Goal: Task Accomplishment & Management: Use online tool/utility

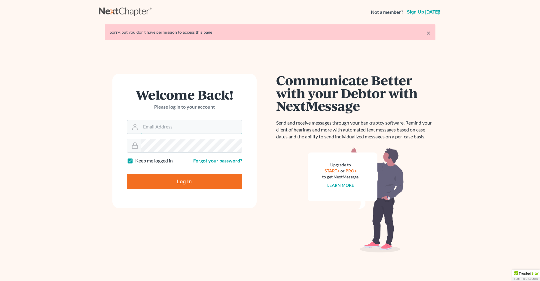
type input "office@bigeasybk.com"
click at [176, 178] on input "Log In" at bounding box center [184, 181] width 115 height 15
type input "Thinking..."
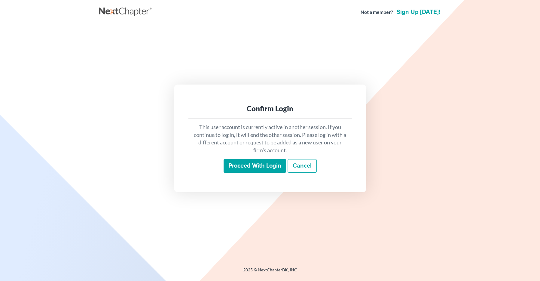
click at [245, 171] on input "Proceed with login" at bounding box center [255, 166] width 62 height 14
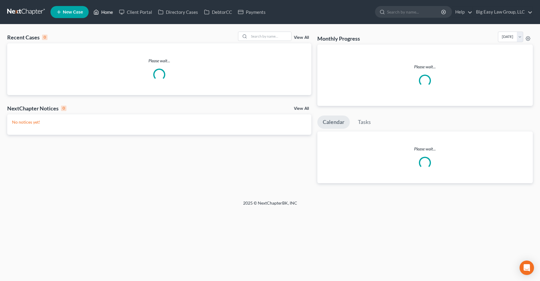
click at [104, 14] on link "Home" at bounding box center [103, 12] width 26 height 11
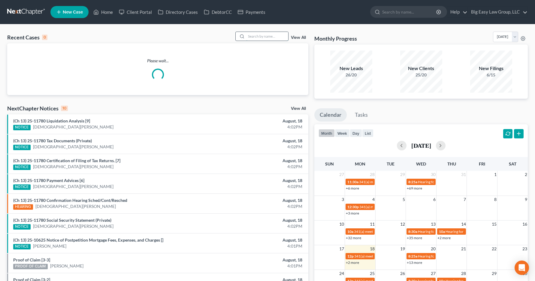
click at [263, 35] on input "search" at bounding box center [267, 36] width 42 height 9
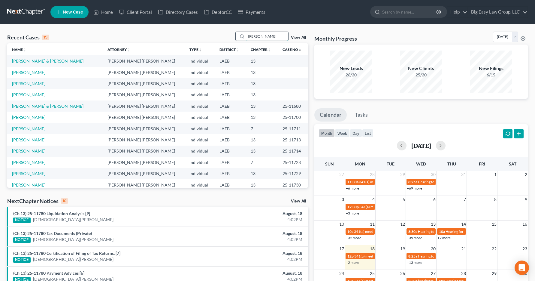
type input "[PERSON_NAME]"
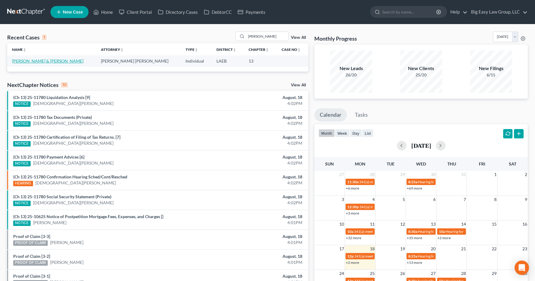
click at [43, 58] on link "[PERSON_NAME] & [PERSON_NAME]" at bounding box center [48, 60] width 72 height 5
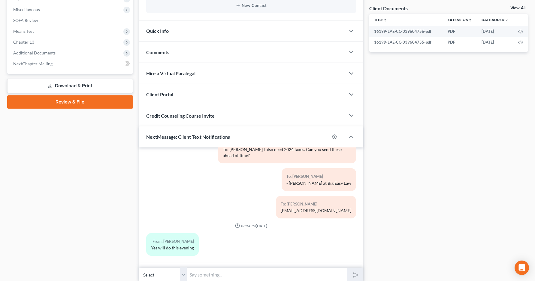
scroll to position [245, 0]
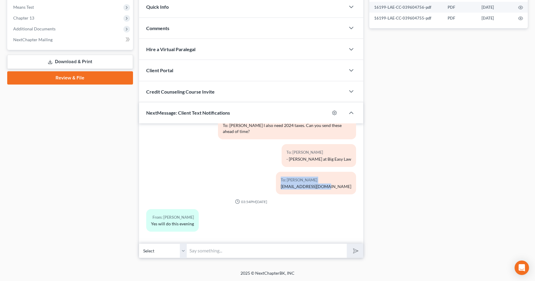
drag, startPoint x: 242, startPoint y: 171, endPoint x: 299, endPoint y: 190, distance: 60.2
click at [296, 190] on div "To: [PERSON_NAME] [EMAIL_ADDRESS][DOMAIN_NAME]" at bounding box center [287, 185] width 144 height 27
click at [300, 188] on div "To: [PERSON_NAME] [EMAIL_ADDRESS][DOMAIN_NAME]" at bounding box center [287, 185] width 144 height 27
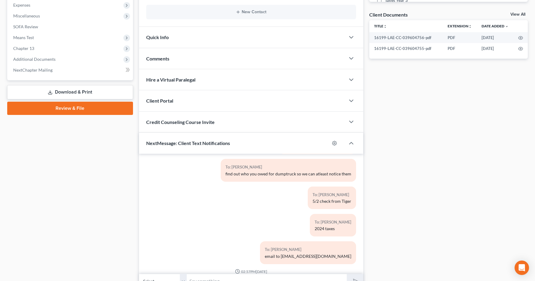
scroll to position [90, 0]
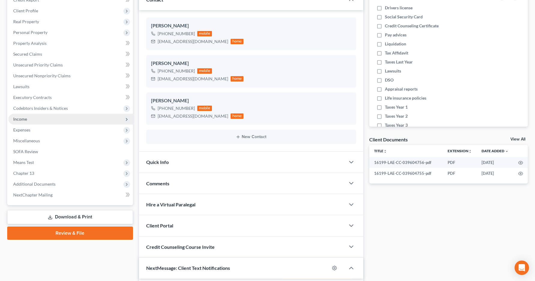
click at [34, 118] on span "Income" at bounding box center [70, 119] width 125 height 11
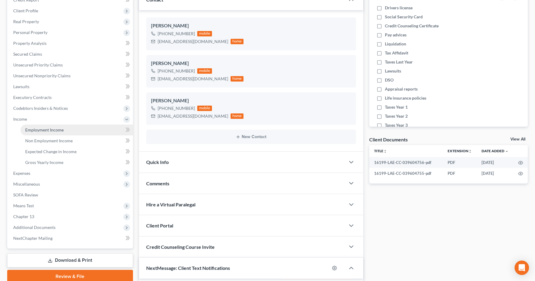
click at [38, 125] on link "Employment Income" at bounding box center [76, 129] width 113 height 11
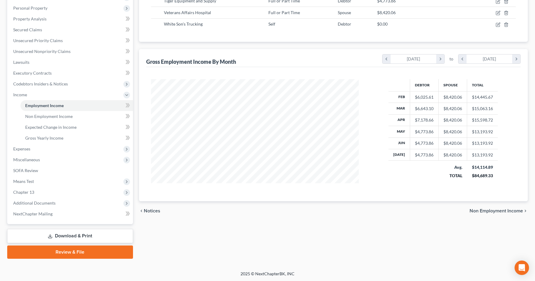
scroll to position [114, 0]
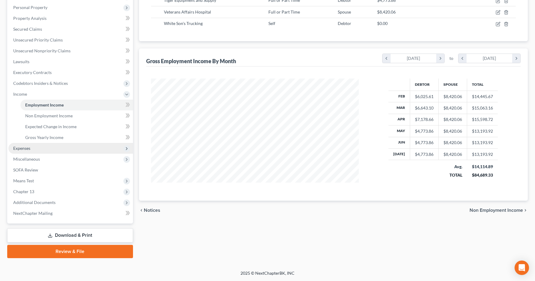
click at [57, 145] on span "Expenses" at bounding box center [70, 148] width 125 height 11
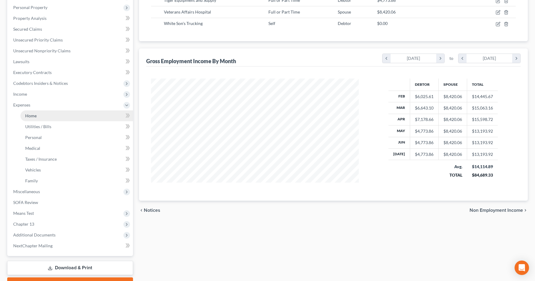
click at [72, 116] on link "Home" at bounding box center [76, 115] width 113 height 11
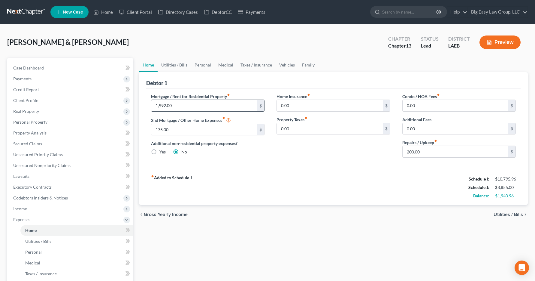
drag, startPoint x: 205, startPoint y: 108, endPoint x: 211, endPoint y: 108, distance: 6.0
click at [205, 107] on input "1,992.00" at bounding box center [204, 105] width 106 height 11
click at [311, 100] on input "0.00" at bounding box center [330, 105] width 106 height 11
click at [428, 107] on input "0.00" at bounding box center [456, 105] width 106 height 11
click at [169, 67] on link "Utilities / Bills" at bounding box center [174, 65] width 33 height 14
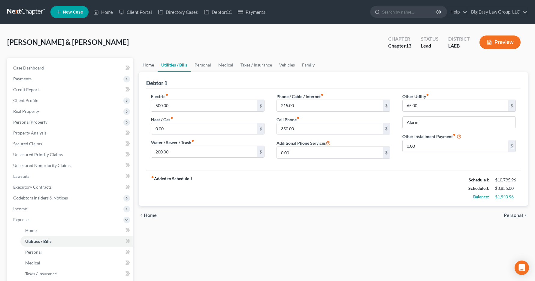
click at [154, 65] on link "Home" at bounding box center [148, 65] width 19 height 14
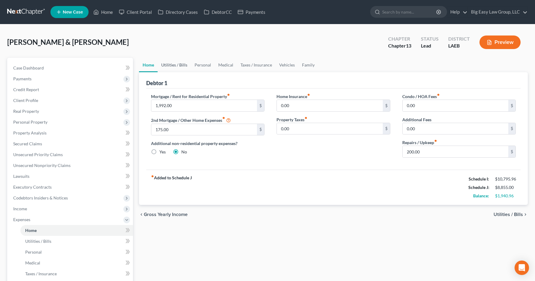
click at [179, 66] on link "Utilities / Bills" at bounding box center [174, 65] width 33 height 14
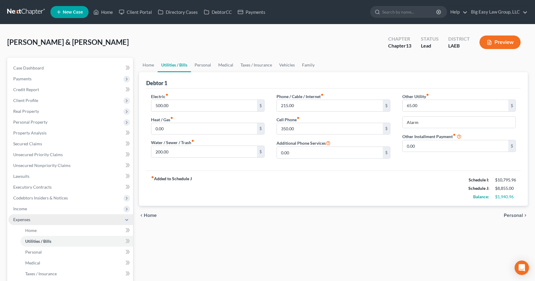
click at [36, 216] on span "Expenses" at bounding box center [70, 219] width 125 height 11
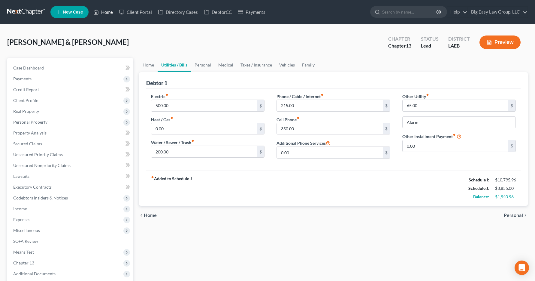
click at [110, 12] on link "Home" at bounding box center [103, 12] width 26 height 11
